Goal: Transaction & Acquisition: Purchase product/service

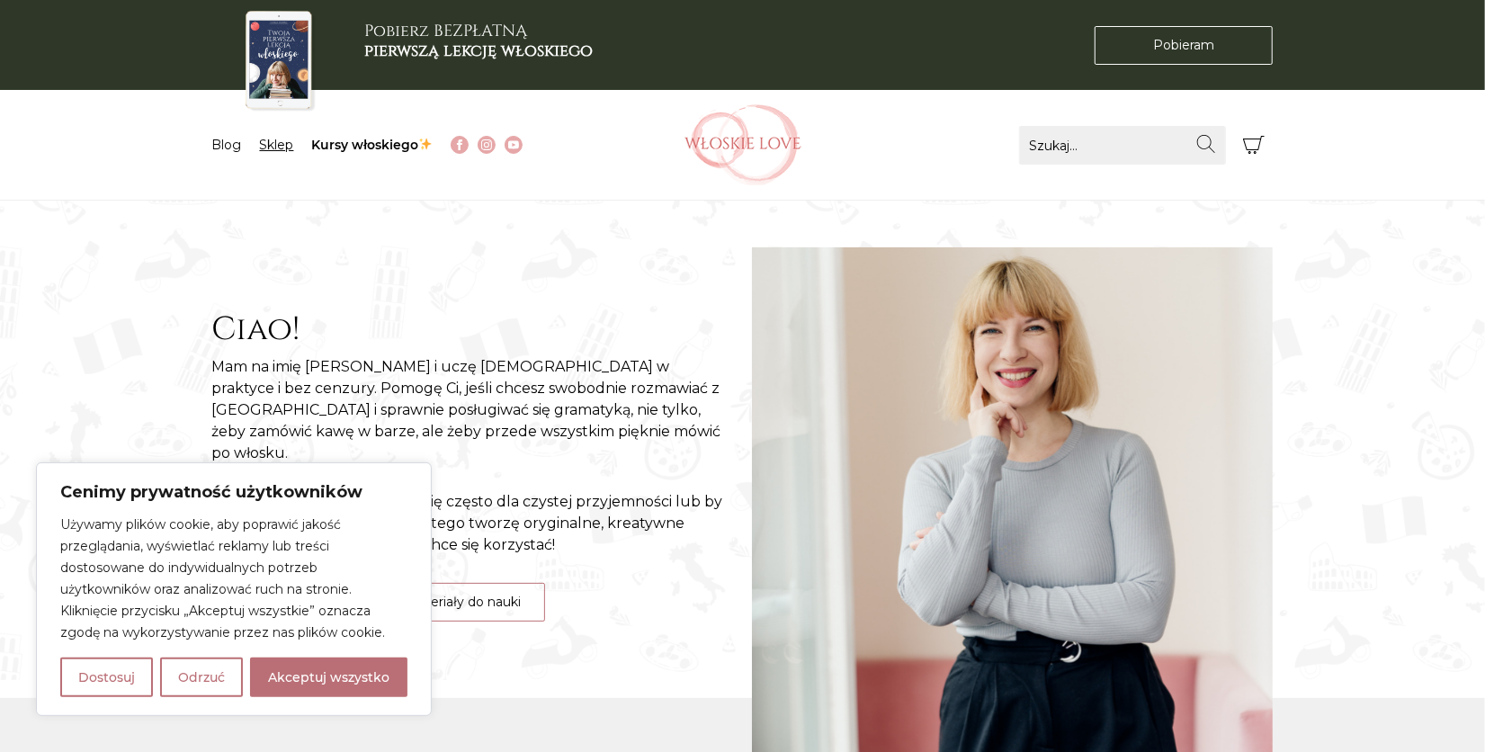
click at [273, 148] on link "Sklep" at bounding box center [277, 145] width 34 height 16
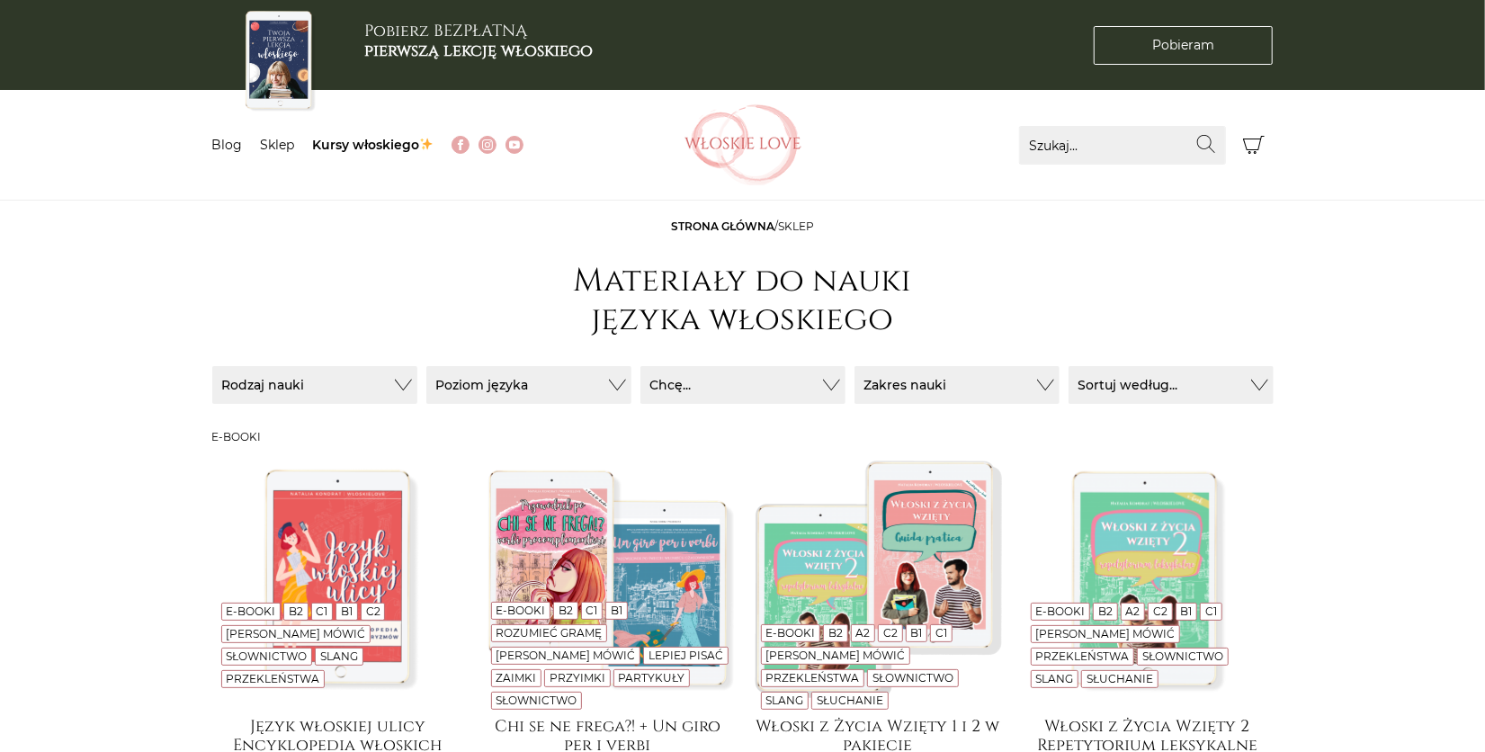
click at [216, 685] on img at bounding box center [338, 578] width 252 height 252
click at [417, 382] on button "Poziom języka" at bounding box center [314, 385] width 205 height 38
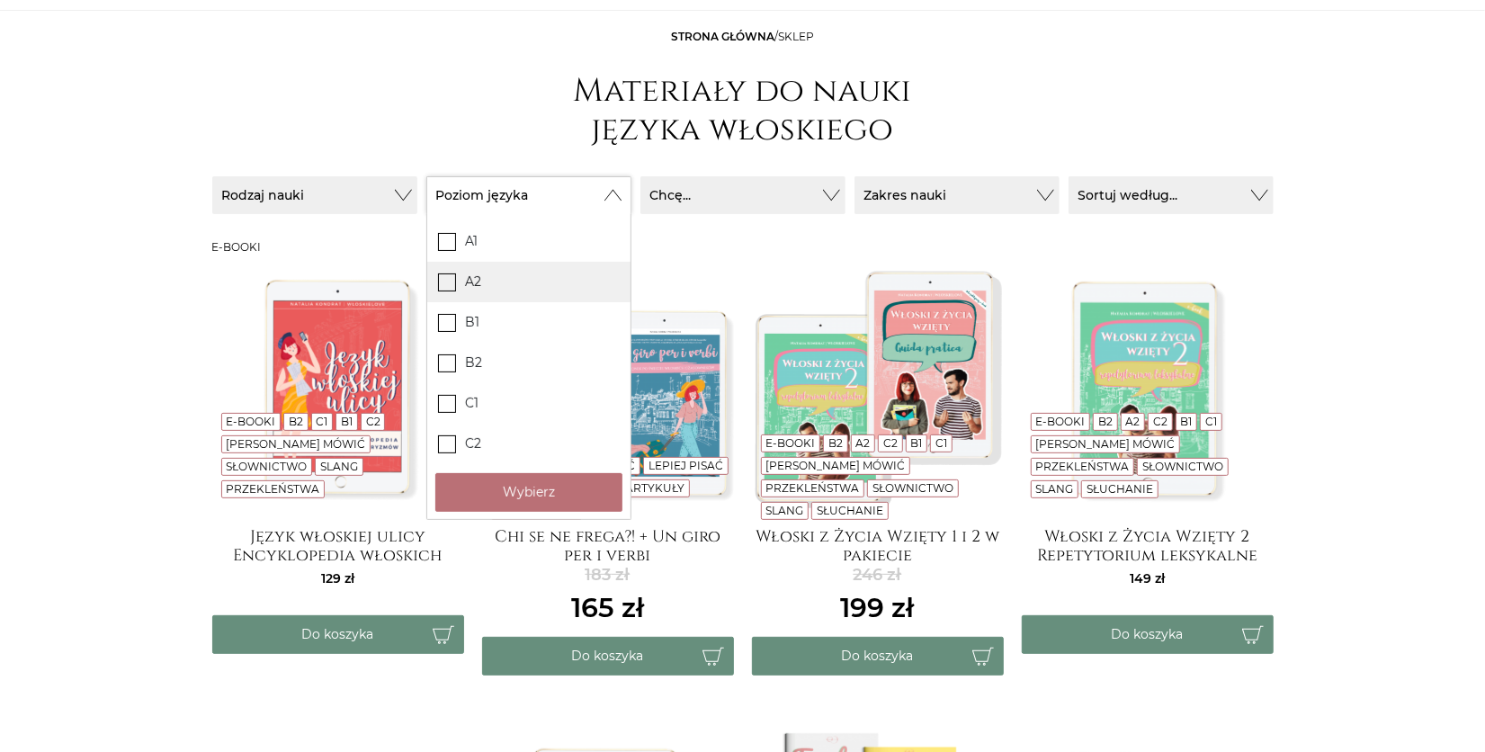
scroll to position [192, 0]
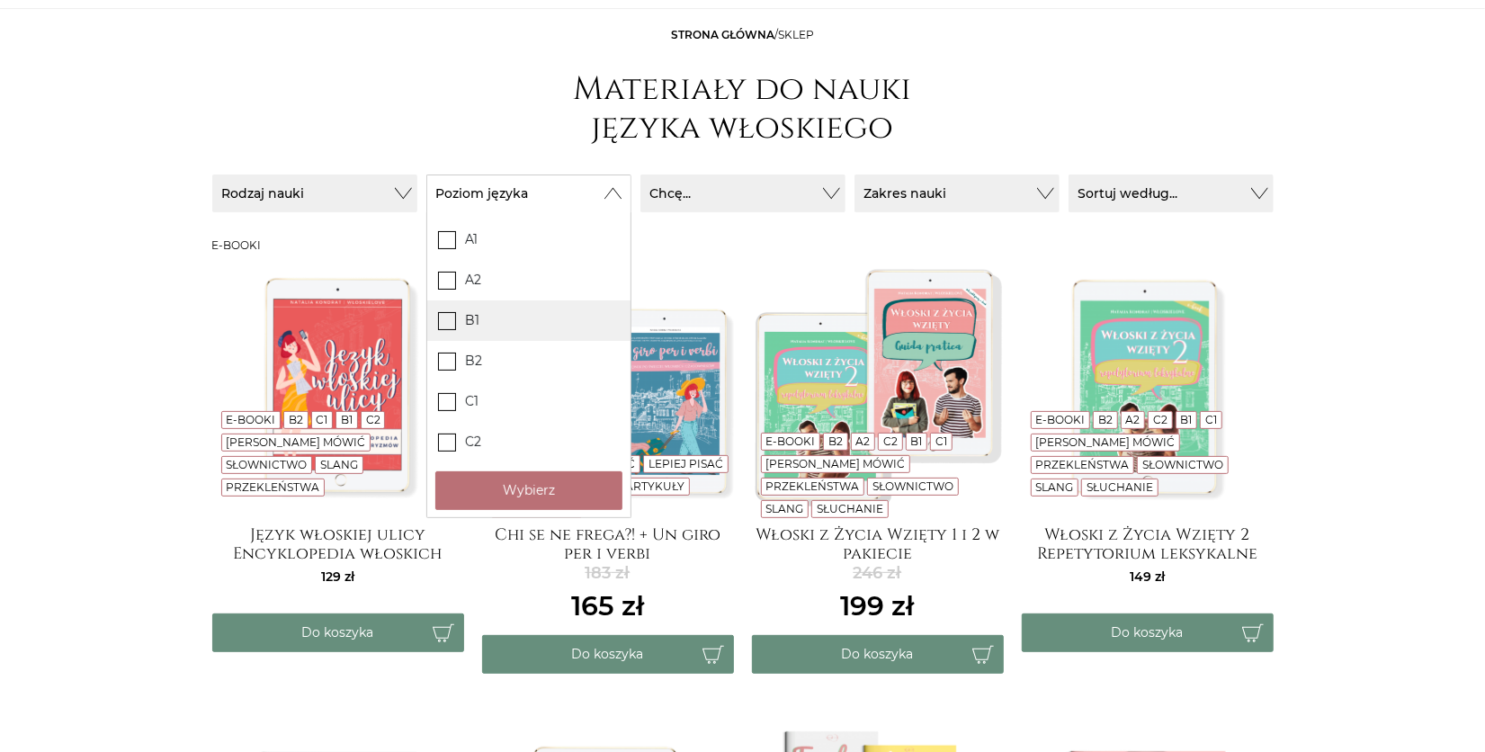
click at [553, 322] on label "B1" at bounding box center [528, 320] width 203 height 40
click at [0, 0] on input "B1" at bounding box center [0, 0] width 0 height 0
click at [533, 474] on button "Wybierz" at bounding box center [528, 490] width 187 height 39
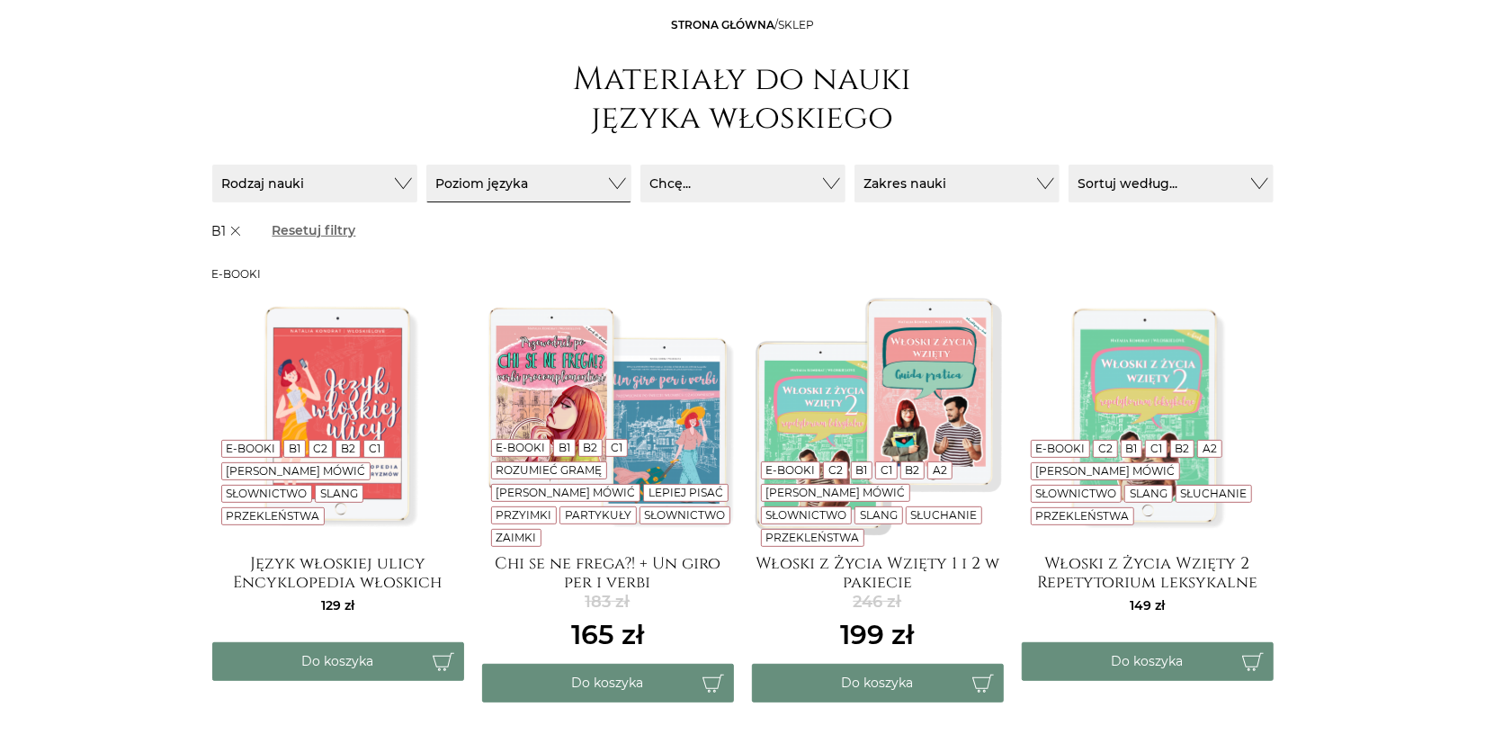
scroll to position [0, 0]
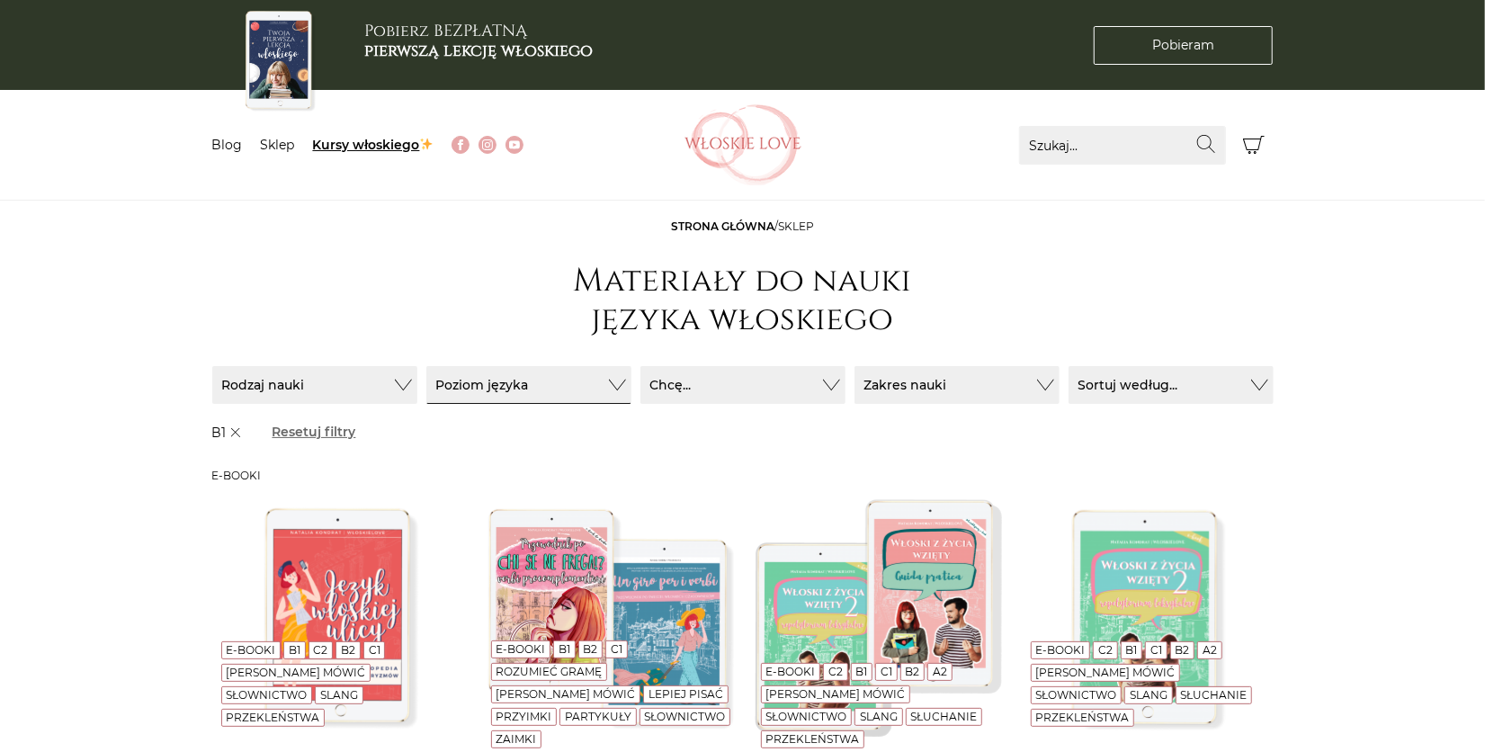
click at [397, 148] on link "Kursy włoskiego" at bounding box center [373, 145] width 121 height 16
click at [270, 144] on link "Sklep" at bounding box center [278, 145] width 34 height 16
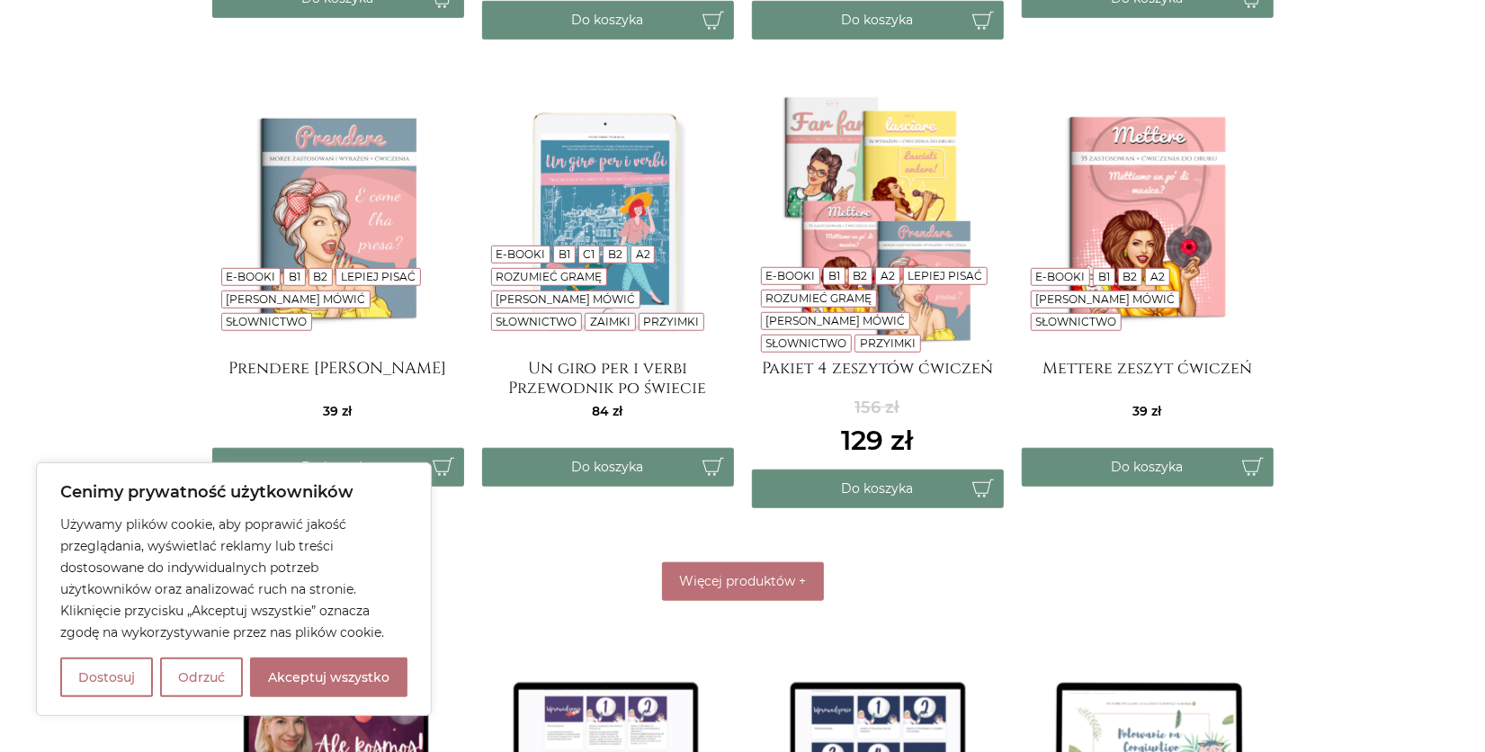
scroll to position [828, 0]
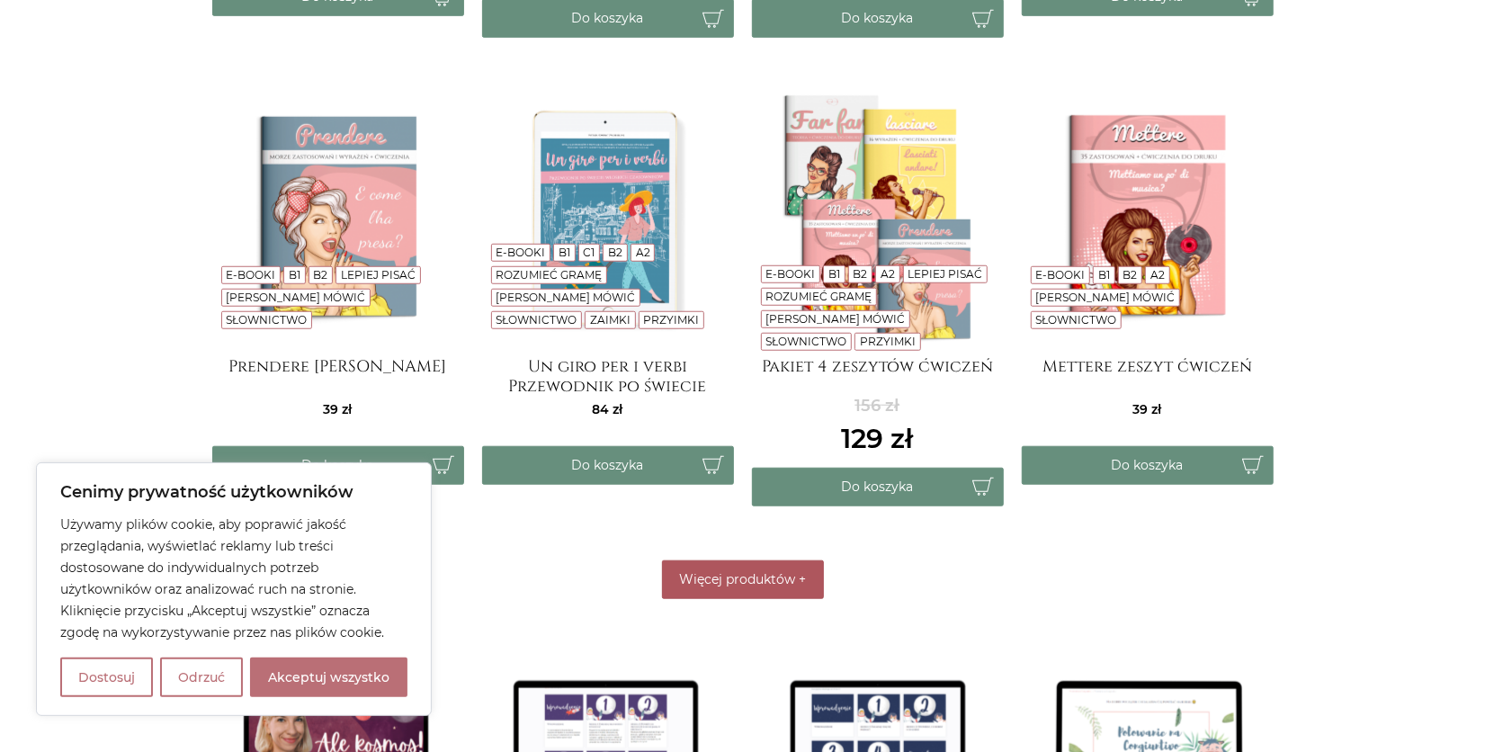
click at [744, 561] on button "Więcej produktów +" at bounding box center [743, 579] width 162 height 39
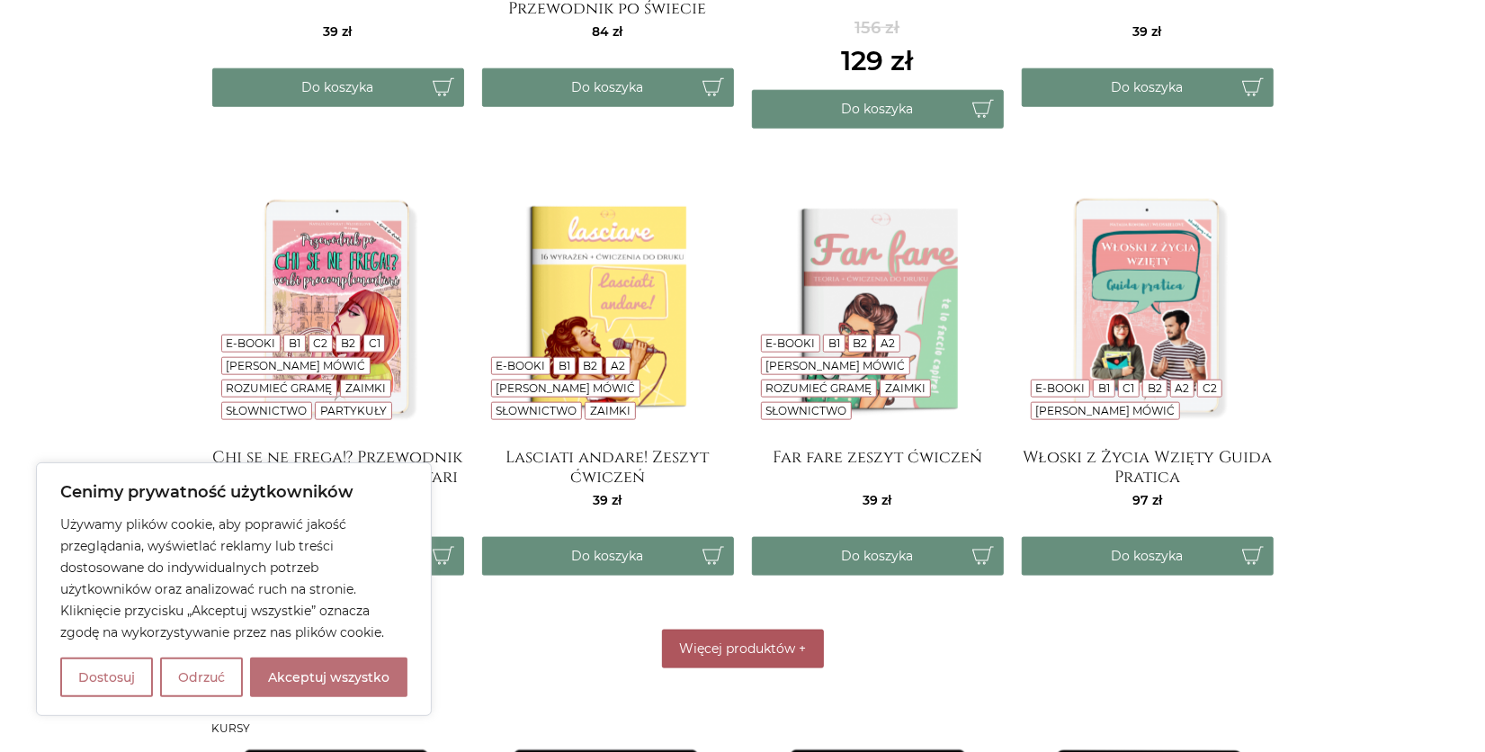
scroll to position [1210, 0]
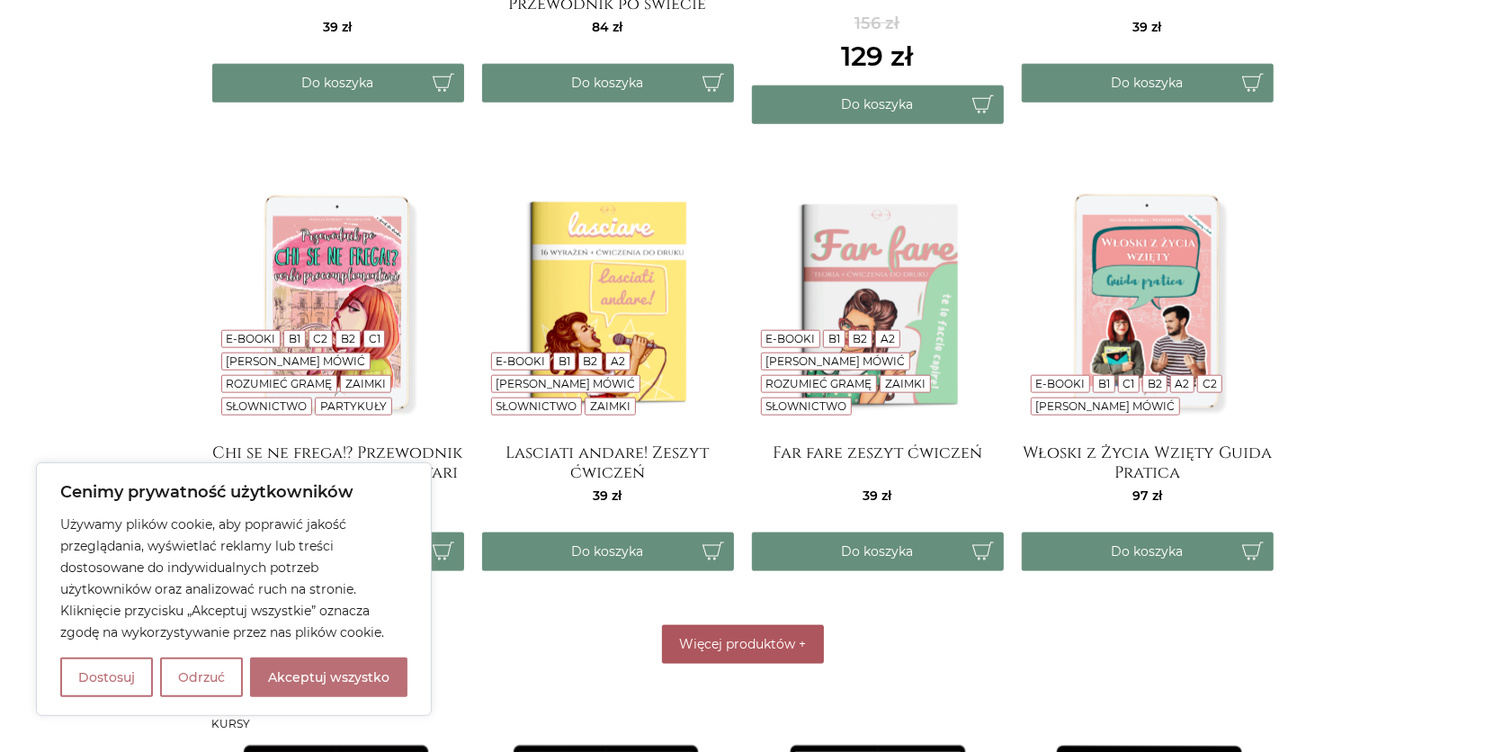
click at [753, 639] on span "Więcej produktów" at bounding box center [737, 644] width 116 height 16
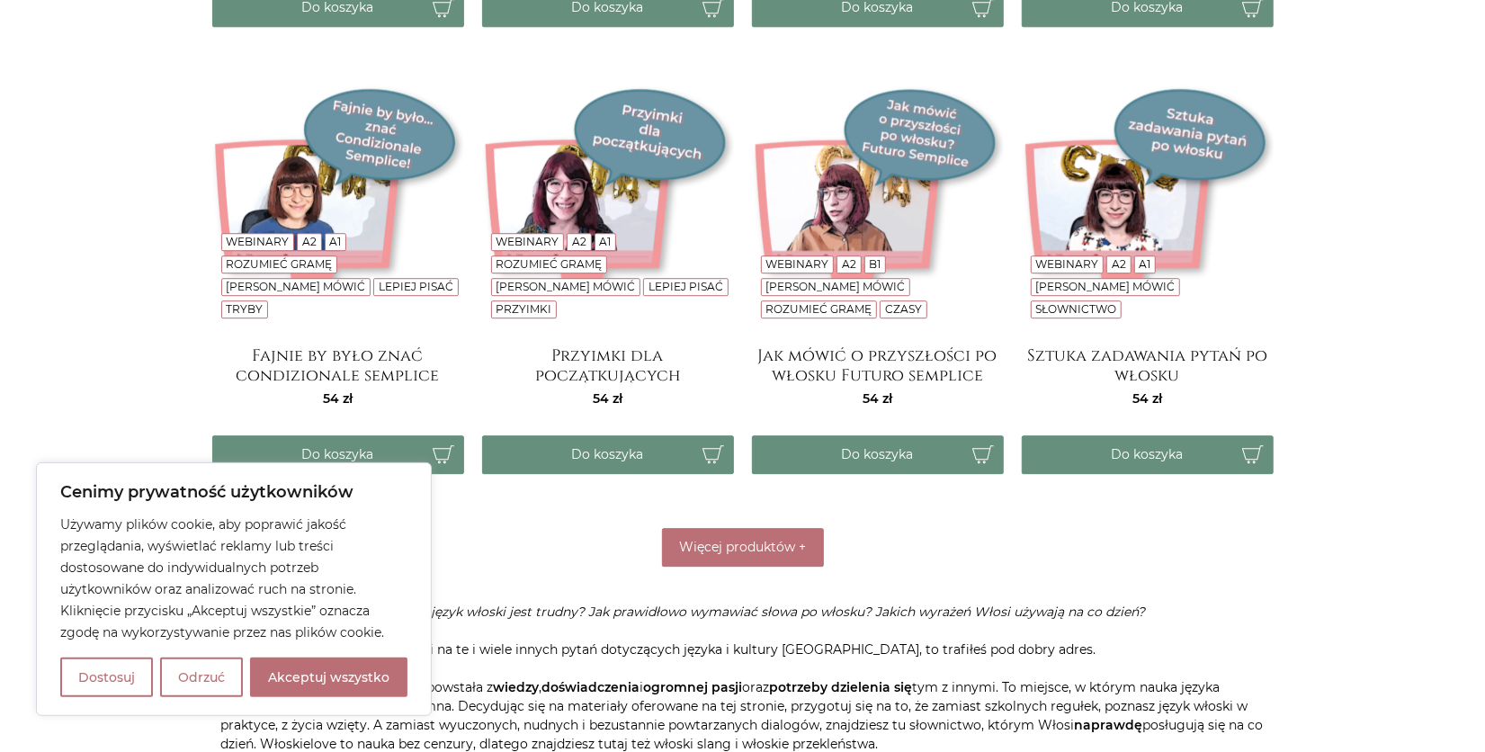
scroll to position [3279, 0]
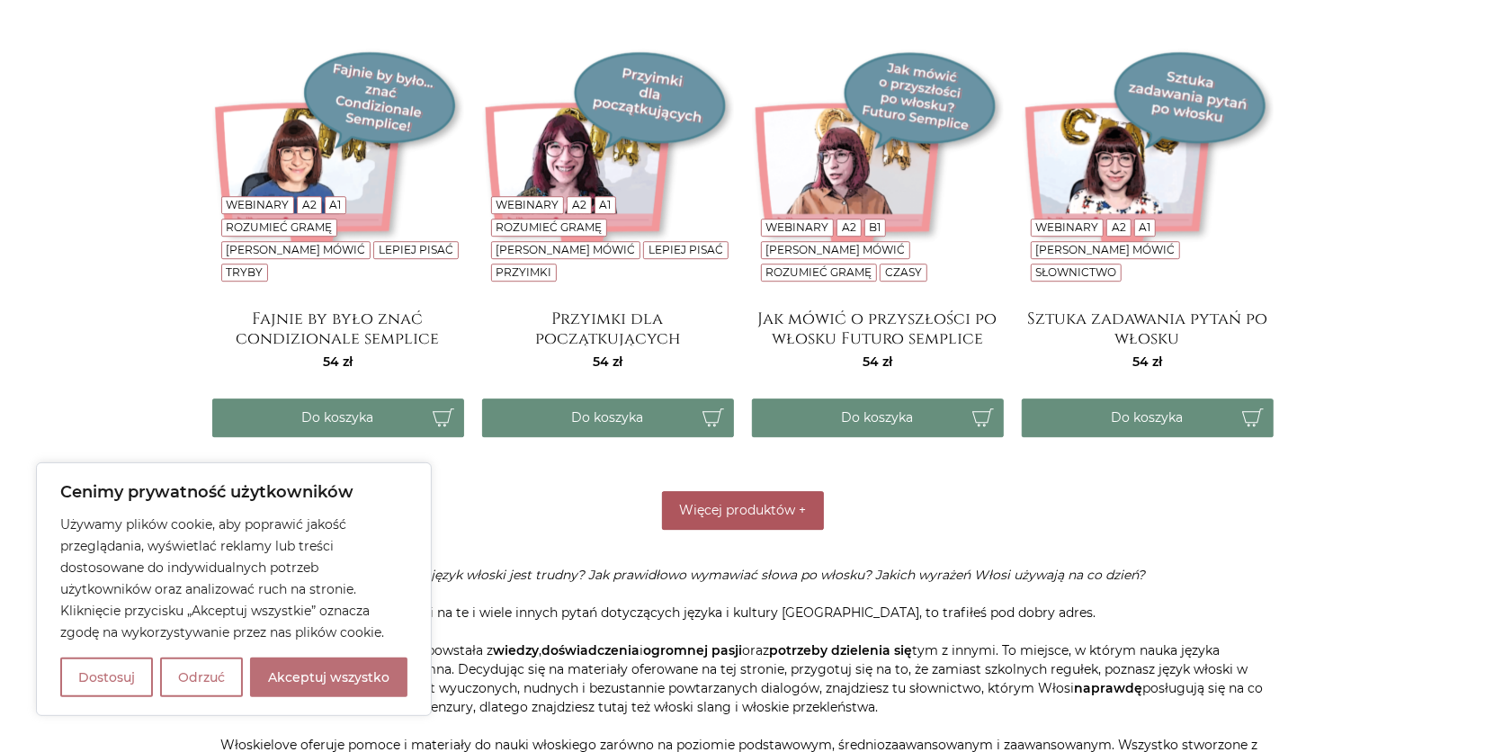
click at [733, 495] on button "Więcej produktów +" at bounding box center [743, 510] width 162 height 39
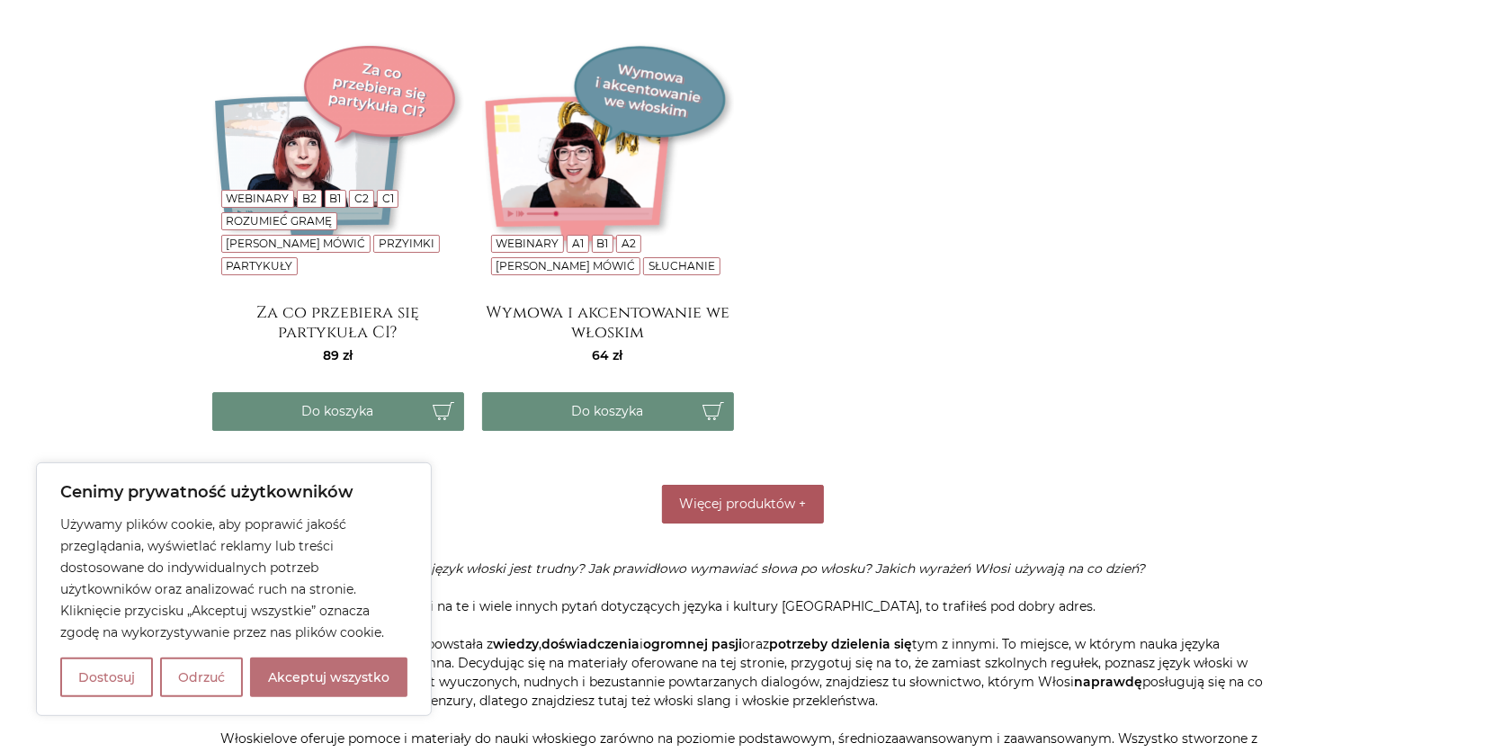
scroll to position [4269, 0]
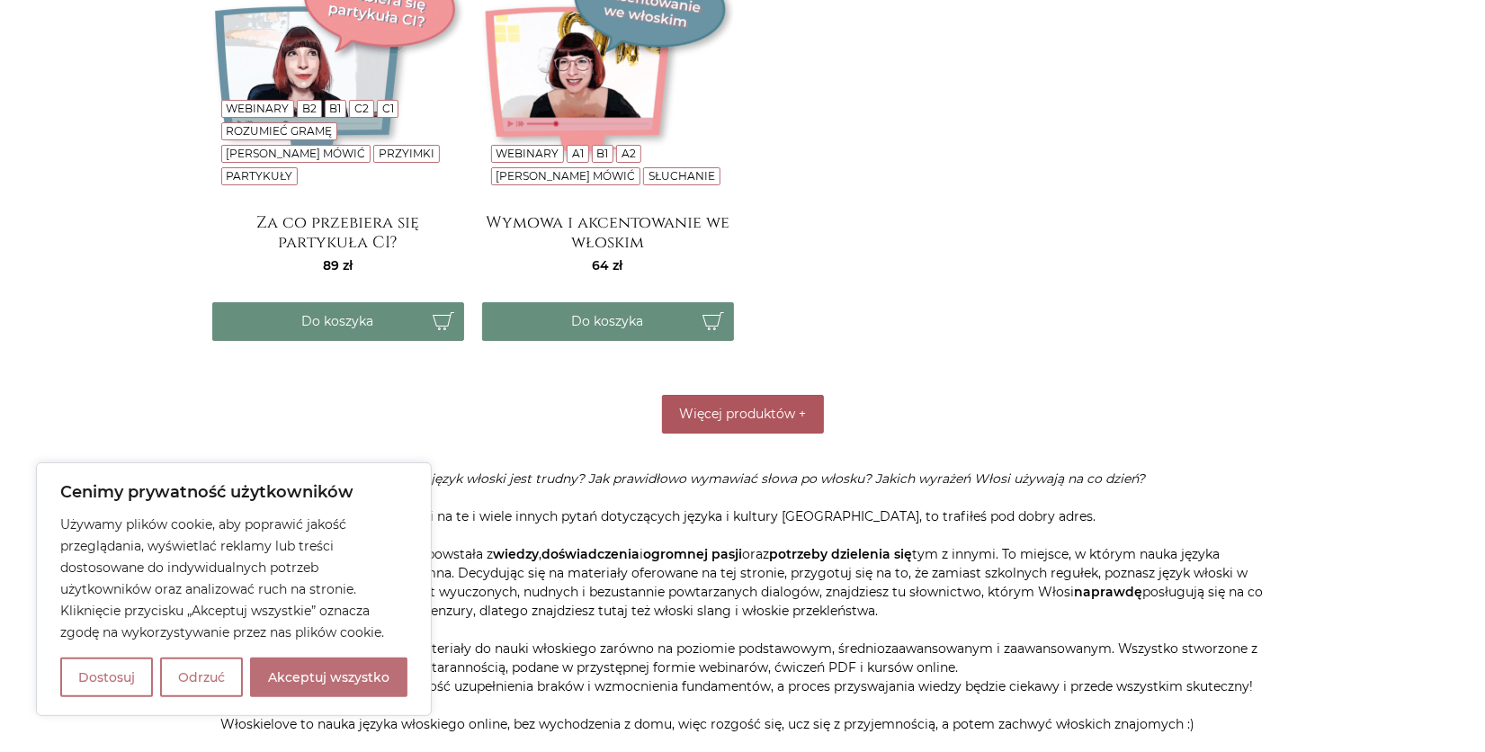
click at [746, 416] on button "Więcej produktów +" at bounding box center [743, 414] width 162 height 39
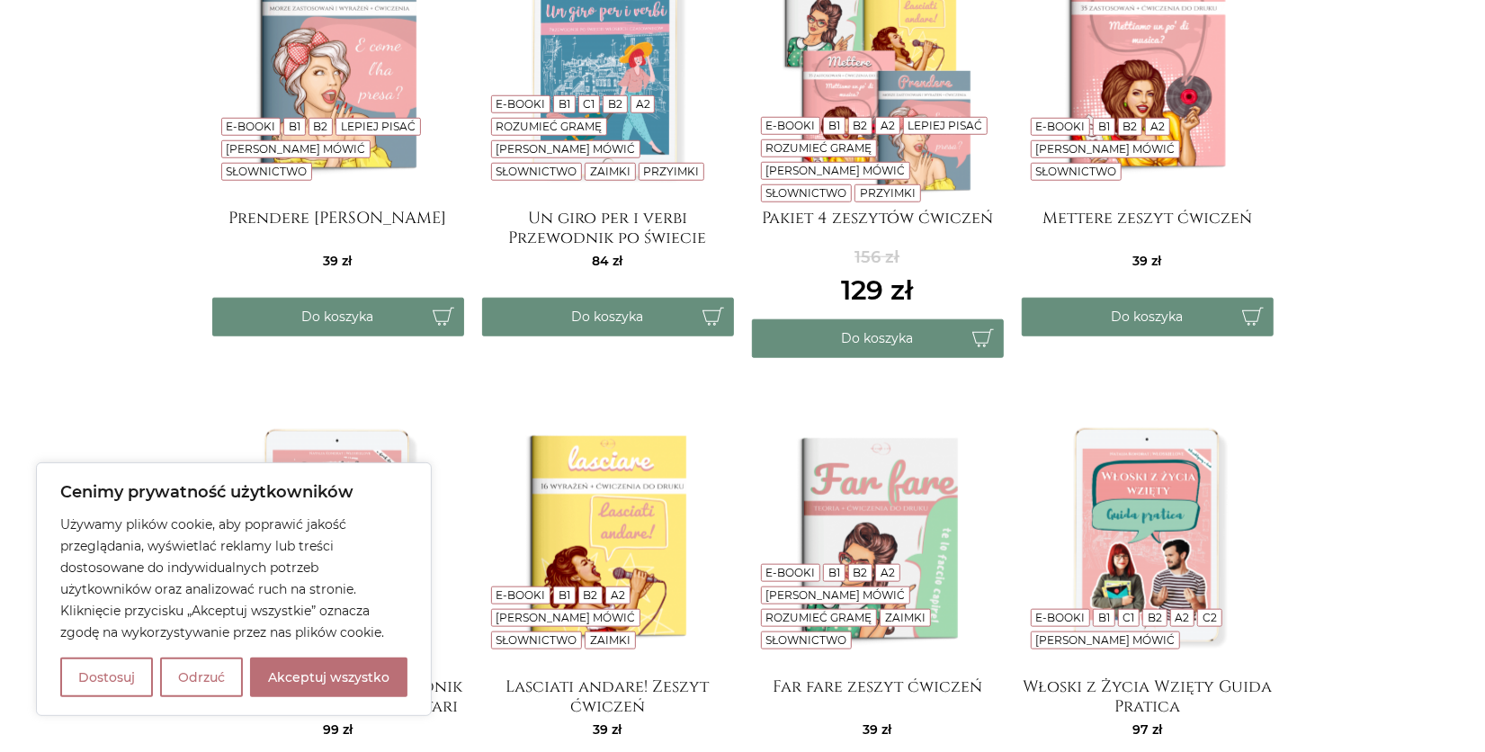
scroll to position [0, 0]
